Goal: Information Seeking & Learning: Understand process/instructions

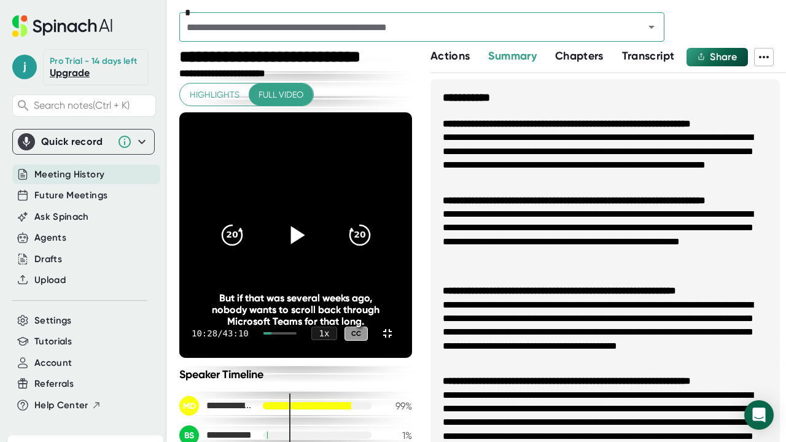
scroll to position [246, 0]
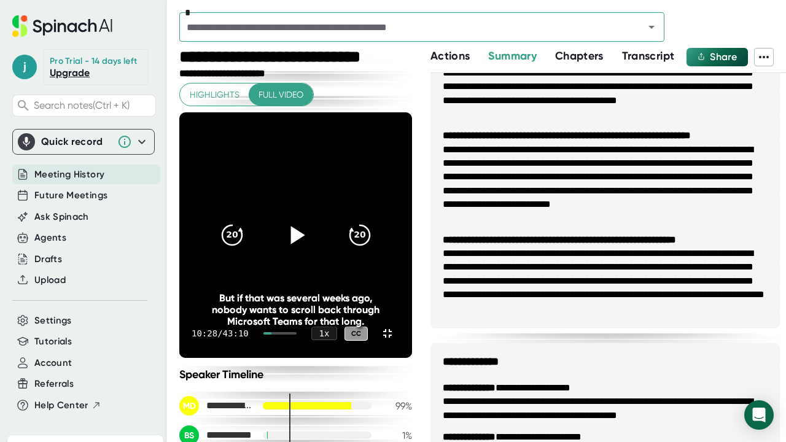
click at [311, 220] on icon at bounding box center [295, 235] width 31 height 31
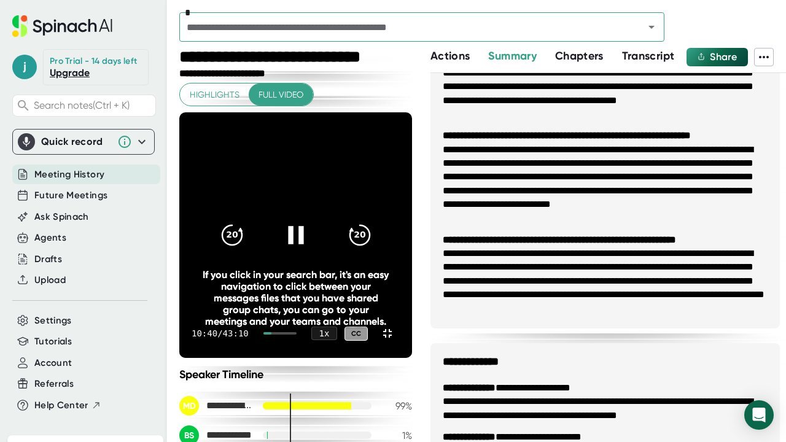
click at [311, 220] on icon at bounding box center [295, 235] width 31 height 31
click at [305, 227] on icon at bounding box center [298, 236] width 14 height 18
click at [375, 223] on icon "20" at bounding box center [359, 235] width 31 height 31
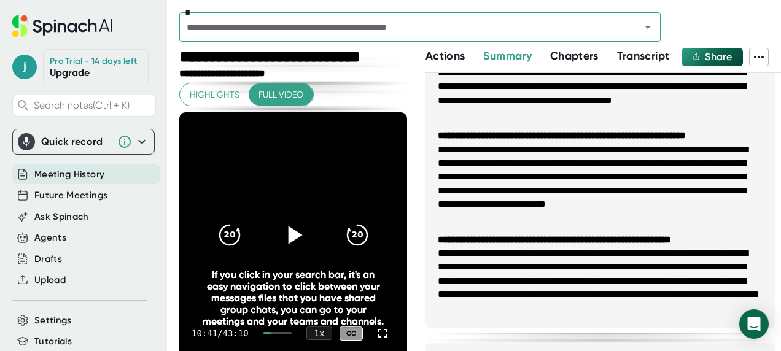
click at [292, 240] on icon at bounding box center [293, 235] width 31 height 31
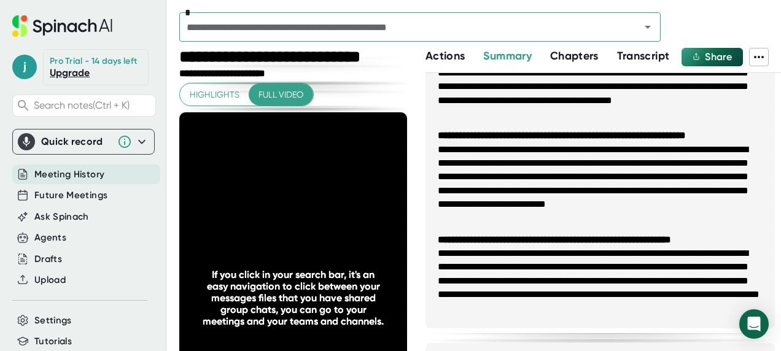
click at [351, 242] on icon "20" at bounding box center [357, 235] width 31 height 31
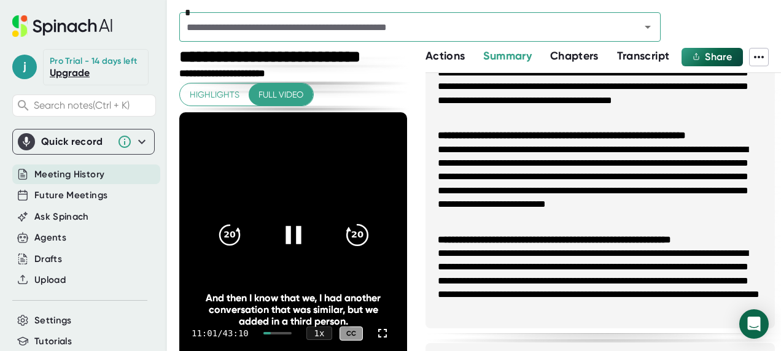
click at [344, 241] on icon "20" at bounding box center [357, 235] width 31 height 31
click at [286, 229] on icon at bounding box center [293, 235] width 31 height 31
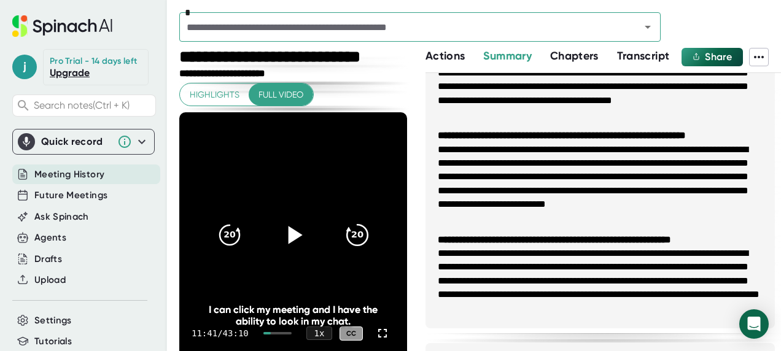
click at [360, 228] on icon "20" at bounding box center [357, 235] width 31 height 31
click at [299, 234] on icon at bounding box center [293, 235] width 31 height 31
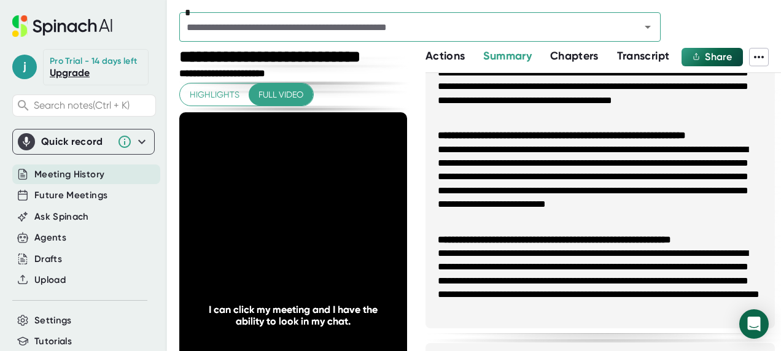
click at [216, 98] on span "Highlights" at bounding box center [215, 94] width 50 height 15
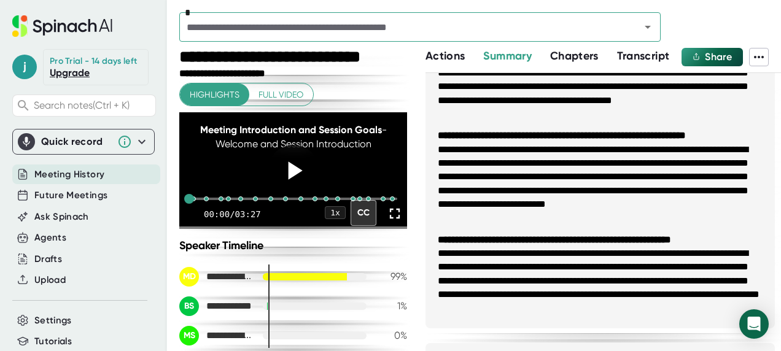
click at [288, 176] on icon at bounding box center [295, 171] width 14 height 18
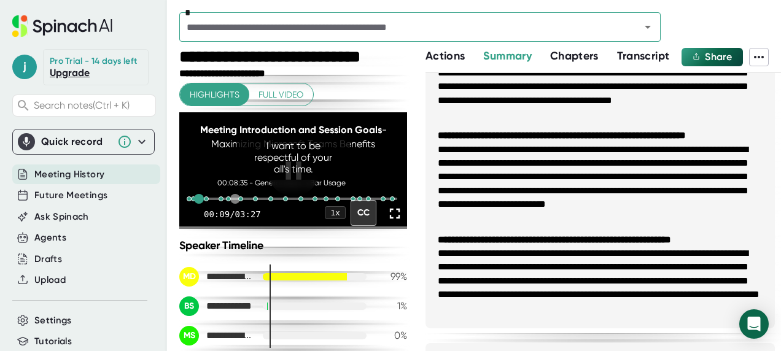
click at [232, 203] on div "00:08:35 - General Search Bar Usage" at bounding box center [293, 199] width 208 height 31
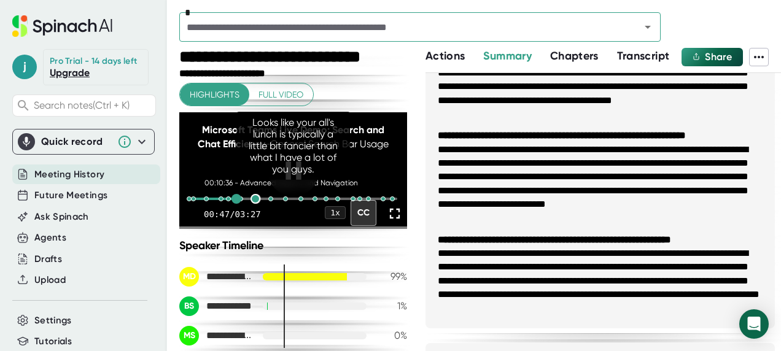
click at [252, 203] on div at bounding box center [256, 199] width 10 height 10
click at [281, 204] on div at bounding box center [286, 199] width 10 height 10
click at [296, 204] on div at bounding box center [301, 199] width 10 height 10
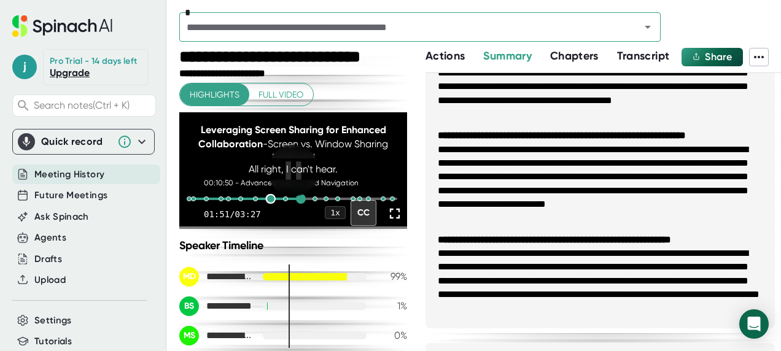
click at [266, 204] on div at bounding box center [271, 199] width 10 height 10
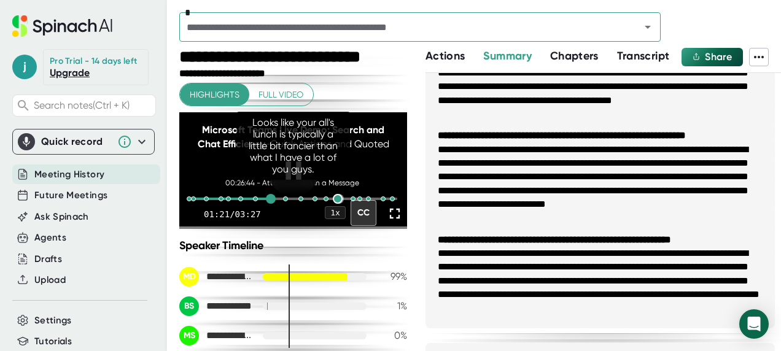
click at [333, 204] on div at bounding box center [338, 199] width 10 height 10
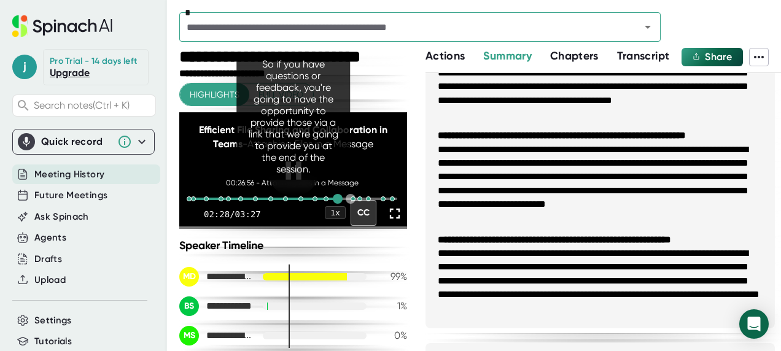
click at [351, 201] on div at bounding box center [353, 199] width 5 height 5
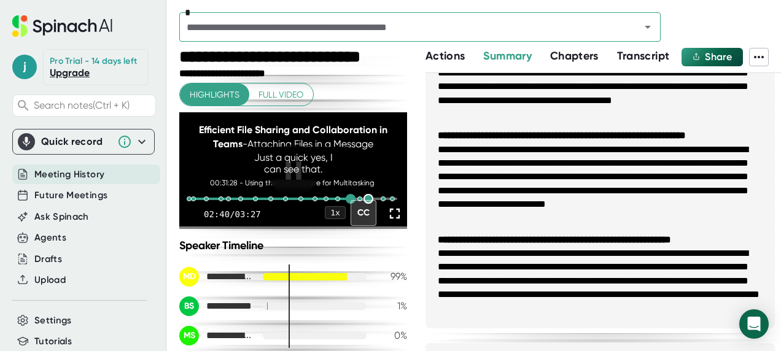
click at [364, 204] on div at bounding box center [369, 199] width 10 height 10
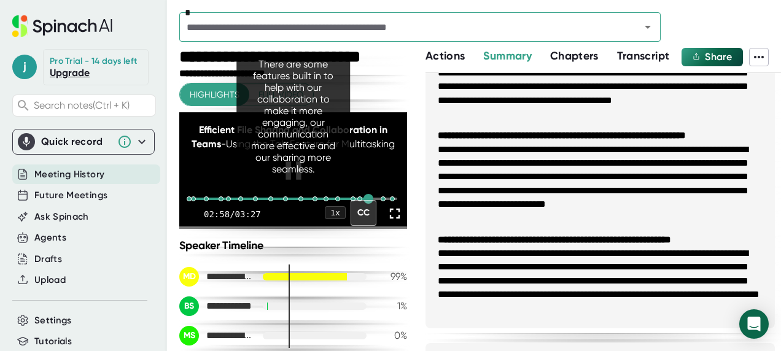
click at [339, 176] on div "There are some features built in to help with our collaboration to make it more…" at bounding box center [293, 116] width 114 height 127
click at [285, 193] on div at bounding box center [294, 171] width 52 height 52
